Goal: Task Accomplishment & Management: Complete application form

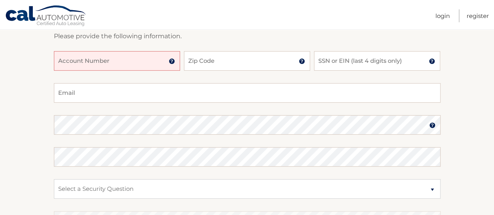
scroll to position [117, 0]
click at [119, 56] on input "Account Number" at bounding box center [117, 60] width 126 height 20
type input "4448869699"
drag, startPoint x: 249, startPoint y: 54, endPoint x: 249, endPoint y: 50, distance: 4.3
click at [249, 55] on input "Zip Code" at bounding box center [247, 60] width 126 height 20
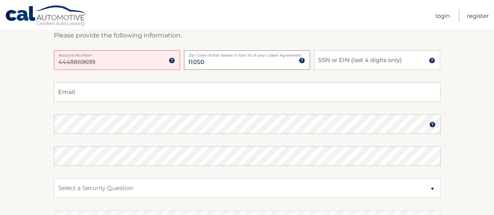
type input "11050"
click at [334, 61] on input "SSN or EIN (last 4 digits only)" at bounding box center [377, 60] width 126 height 20
type input "9266"
click at [197, 89] on input "Email" at bounding box center [247, 92] width 387 height 20
type input "[EMAIL_ADDRESS][DOMAIN_NAME]"
